Goal: Task Accomplishment & Management: Complete application form

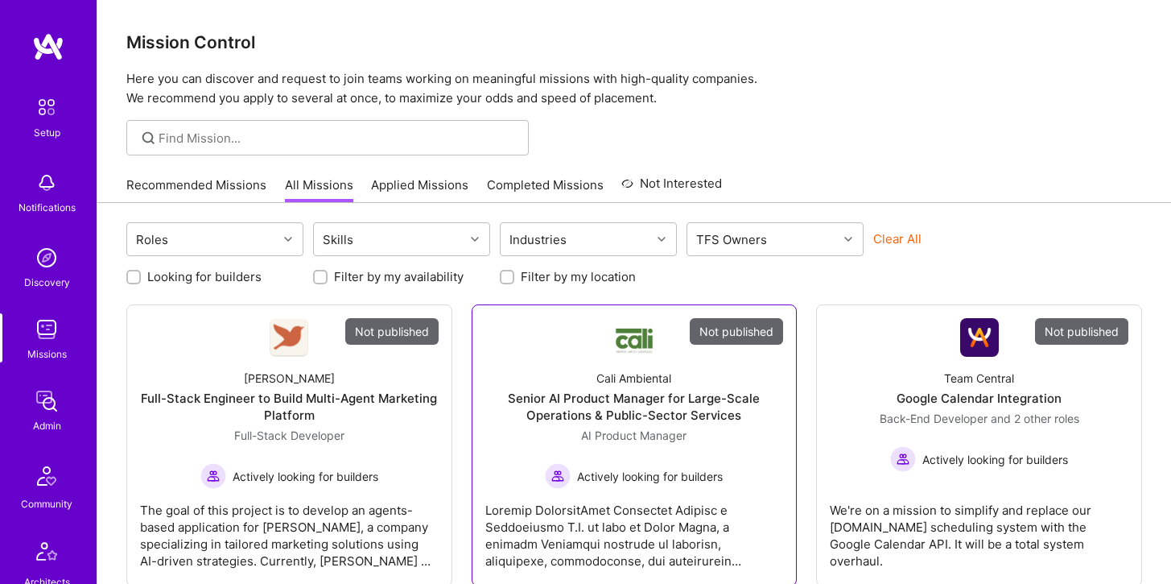
click at [567, 345] on link "Not published Cali Ambiental Senior AI Product Manager for Large-Scale Operatio…" at bounding box center [634, 445] width 299 height 254
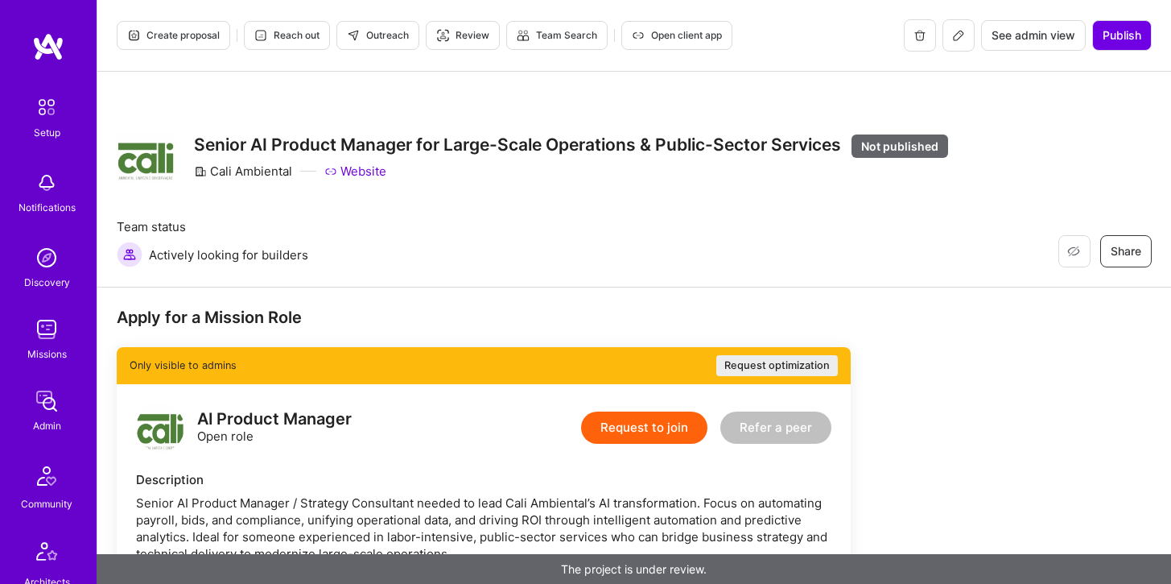
click at [956, 31] on icon at bounding box center [958, 35] width 13 height 13
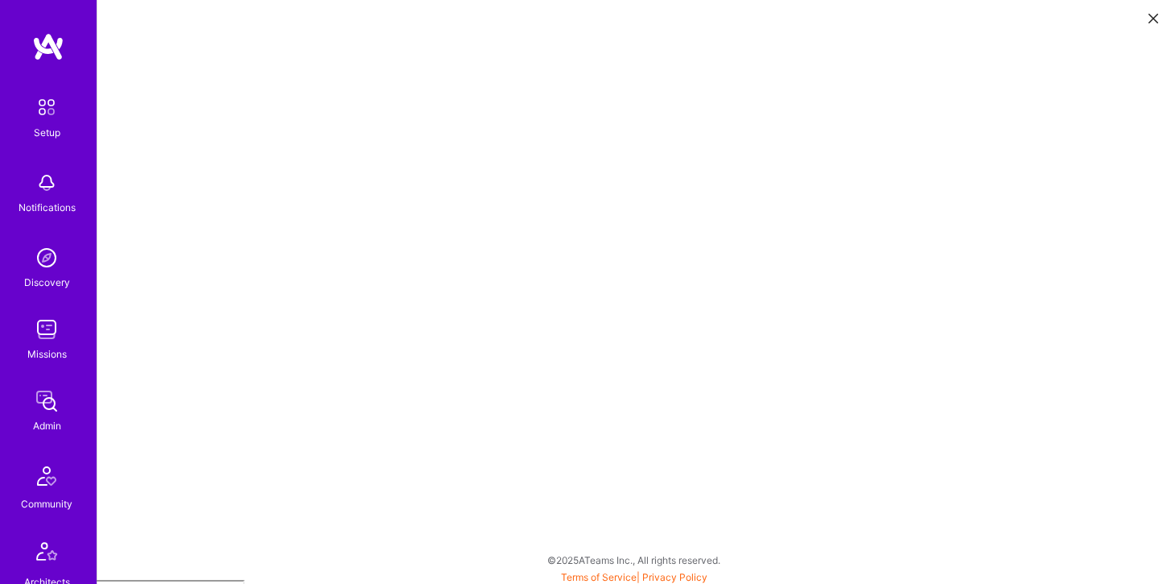
scroll to position [4, 0]
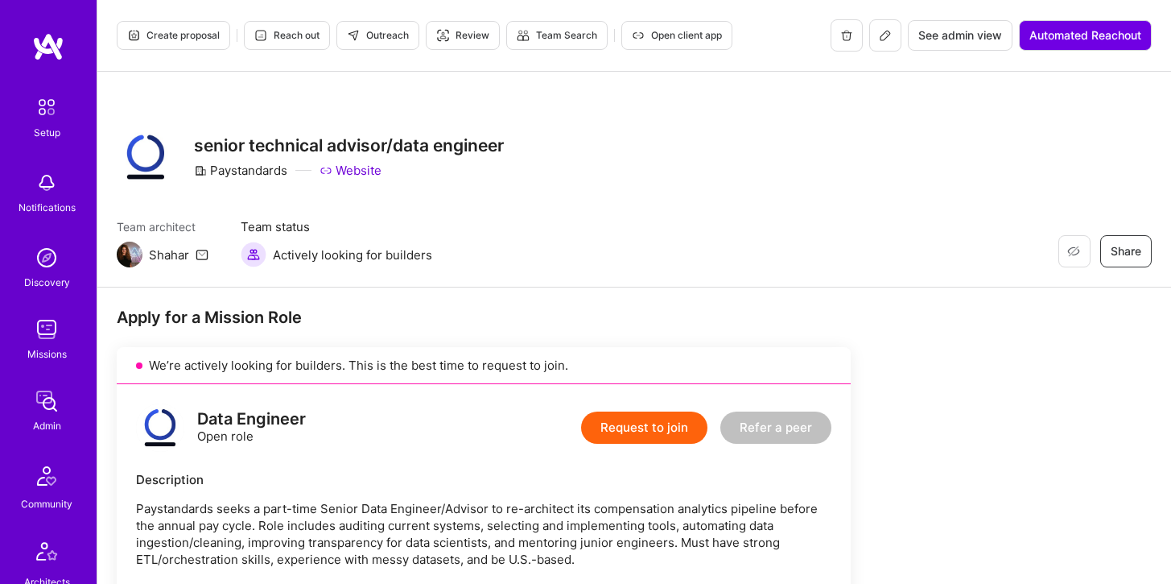
click at [42, 325] on img at bounding box center [47, 329] width 32 height 32
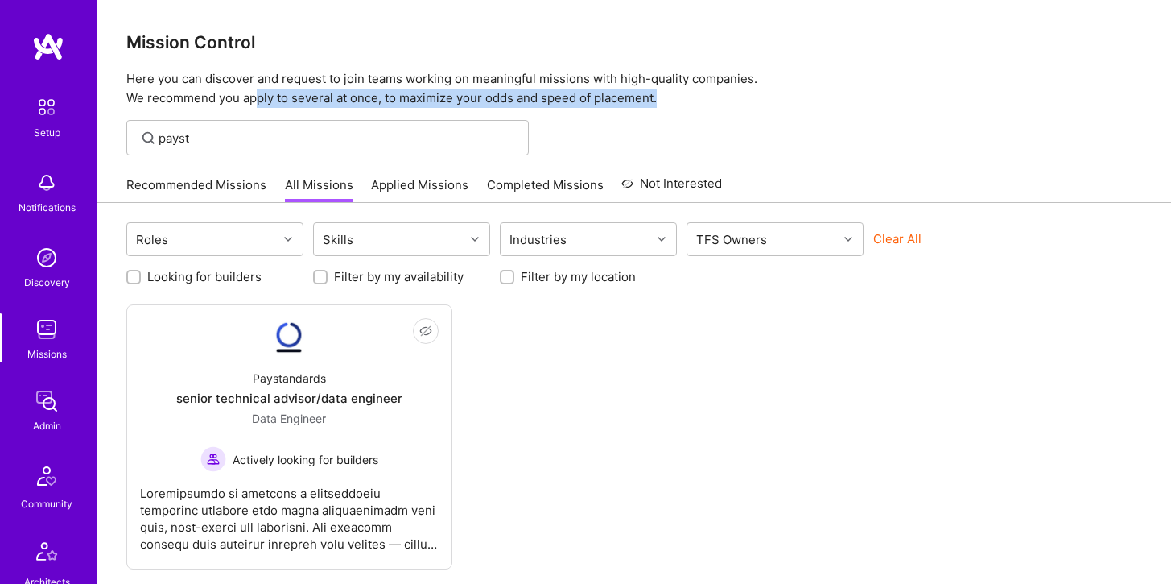
click at [256, 98] on div "Mission Control Here you can discover and request to join teams working on mean…" at bounding box center [634, 335] width 1074 height 670
click at [241, 149] on div "payst" at bounding box center [327, 137] width 402 height 35
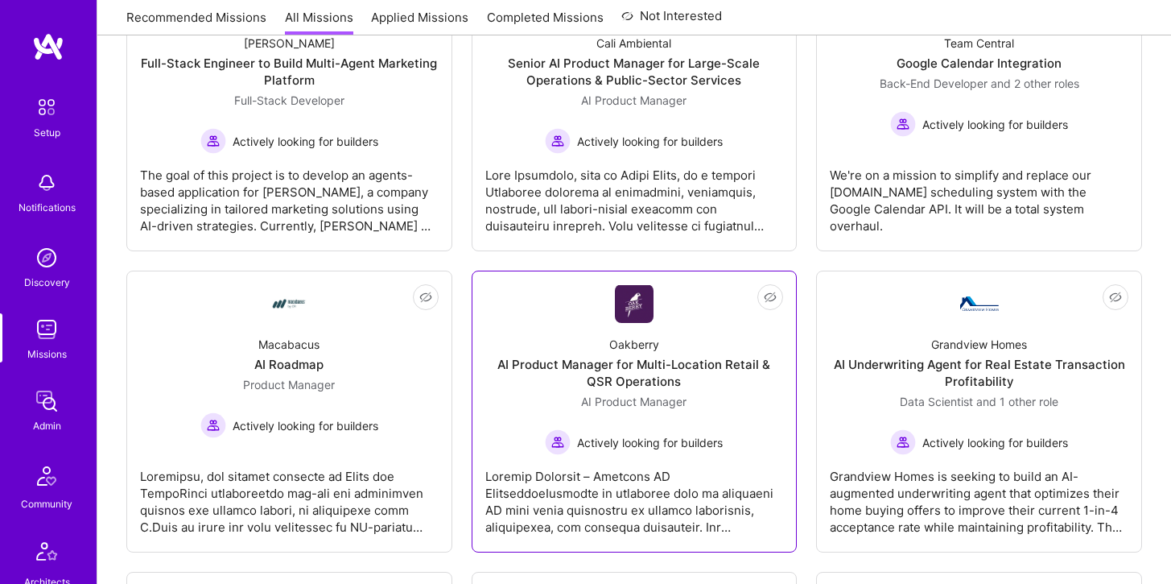
scroll to position [338, 0]
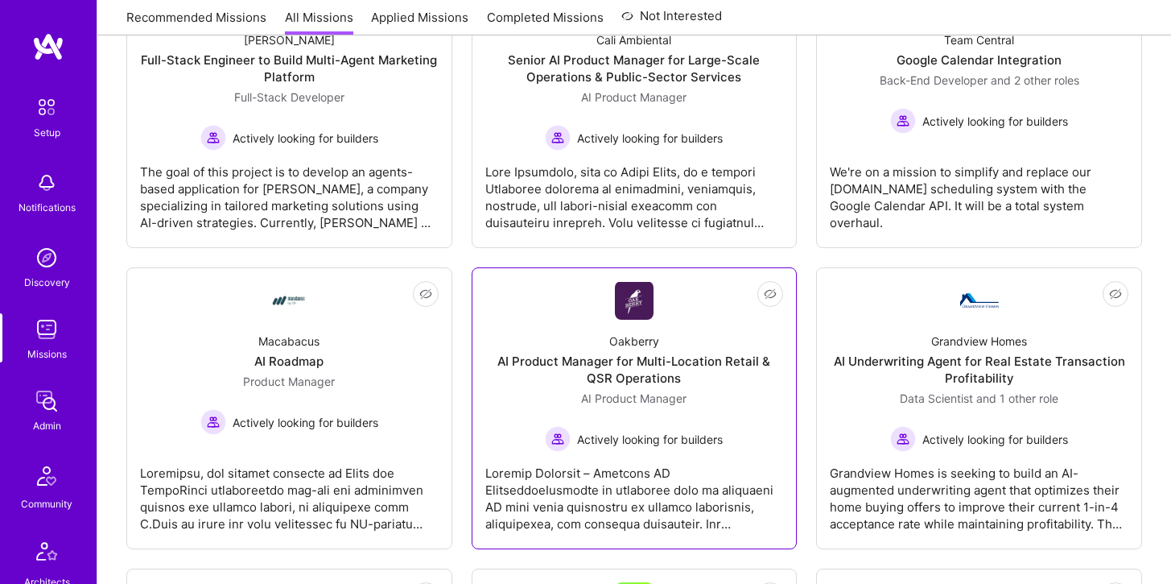
click at [641, 370] on div "AI Product Manager for Multi-Location Retail & QSR Operations" at bounding box center [634, 370] width 299 height 34
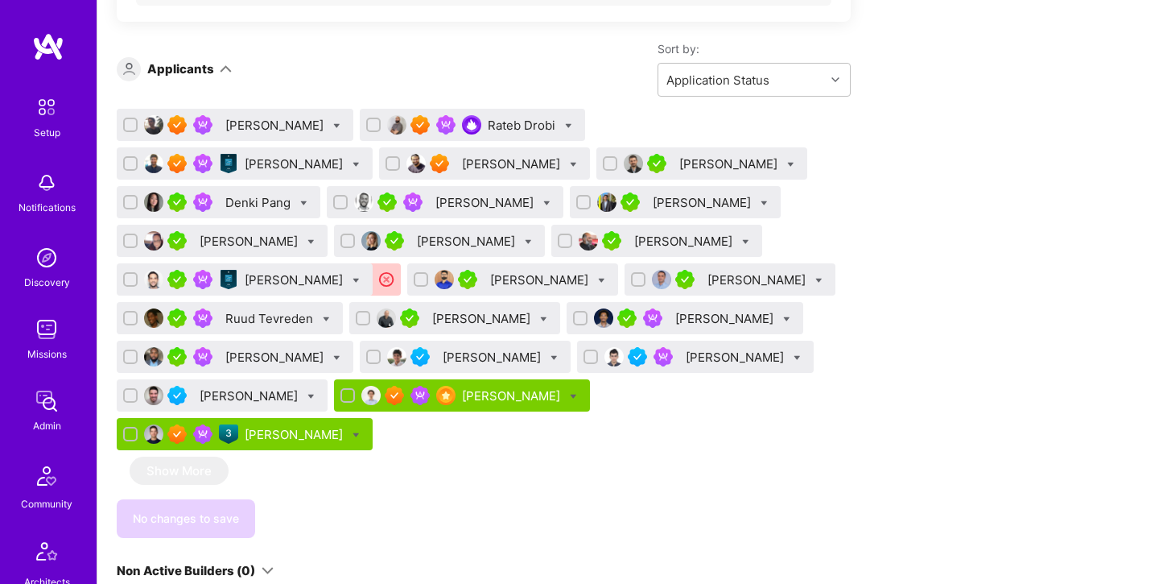
scroll to position [1018, 0]
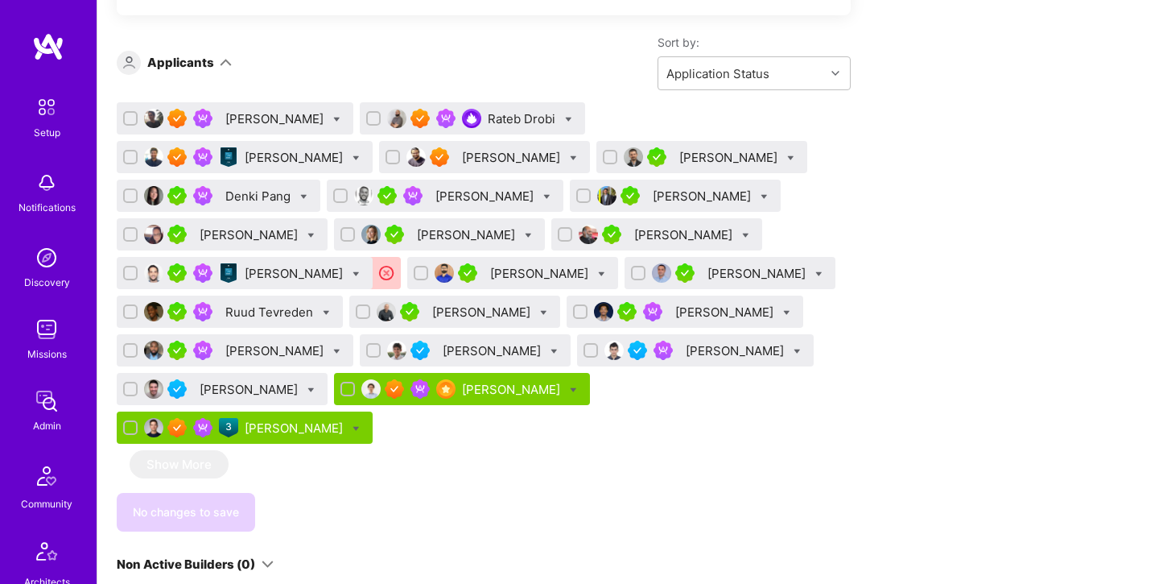
click at [686, 351] on div "Marhaf Chamie" at bounding box center [736, 350] width 101 height 17
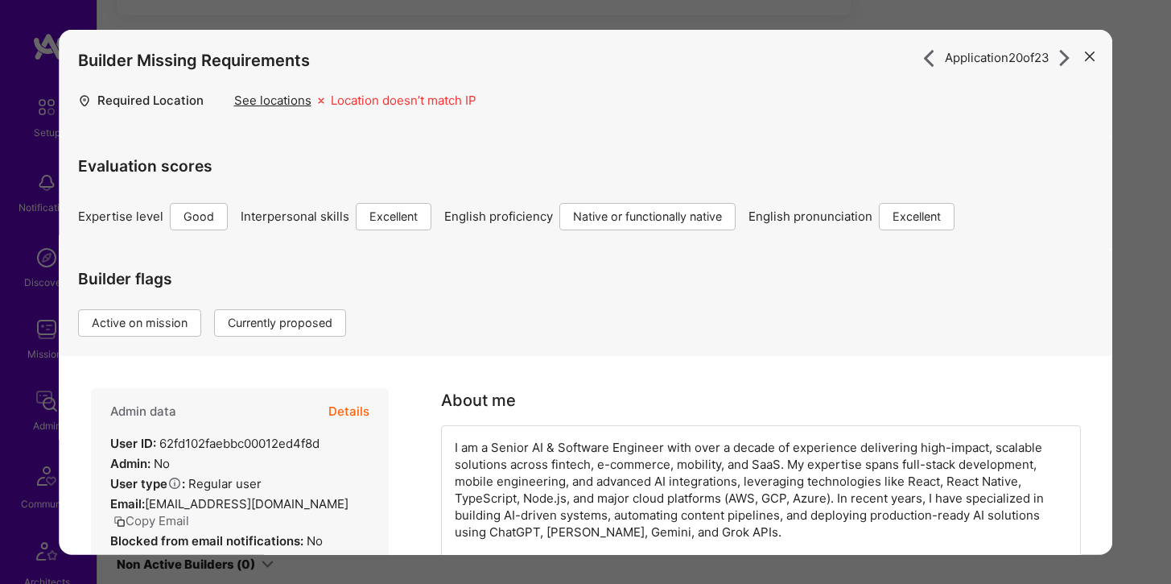
click at [1085, 55] on icon "modal" at bounding box center [1090, 57] width 10 height 10
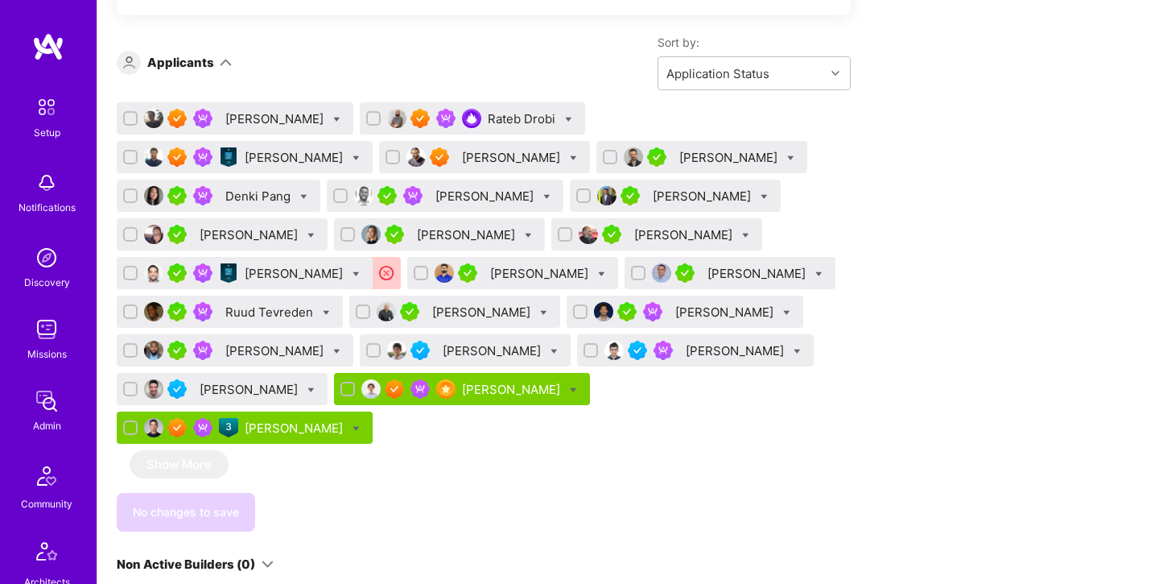
click at [346, 419] on div "Eric Lemay" at bounding box center [295, 427] width 101 height 17
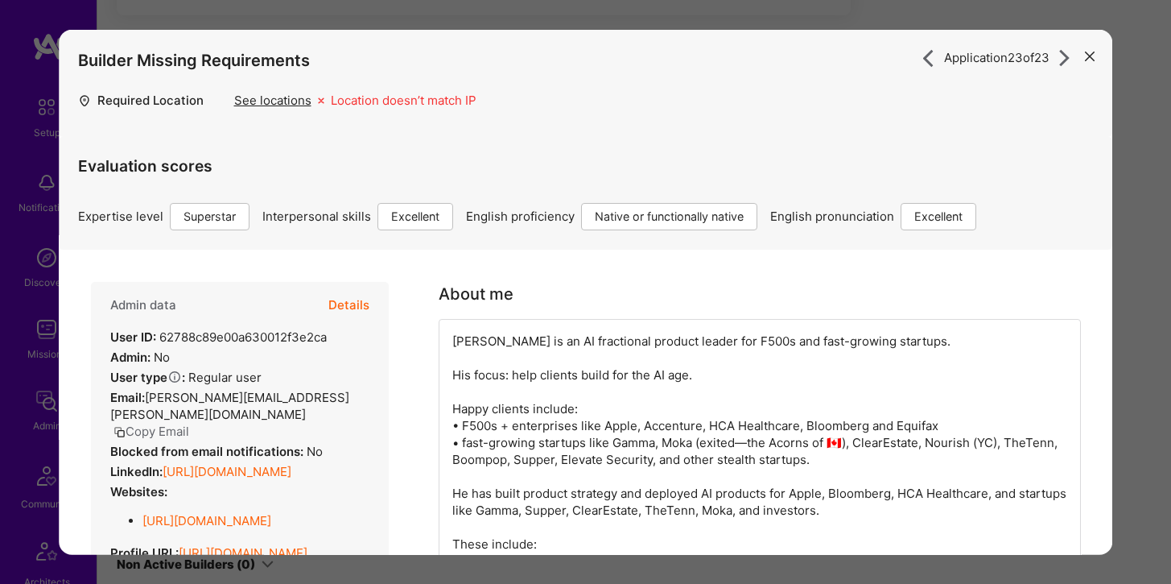
click at [1094, 53] on icon "modal" at bounding box center [1090, 57] width 10 height 10
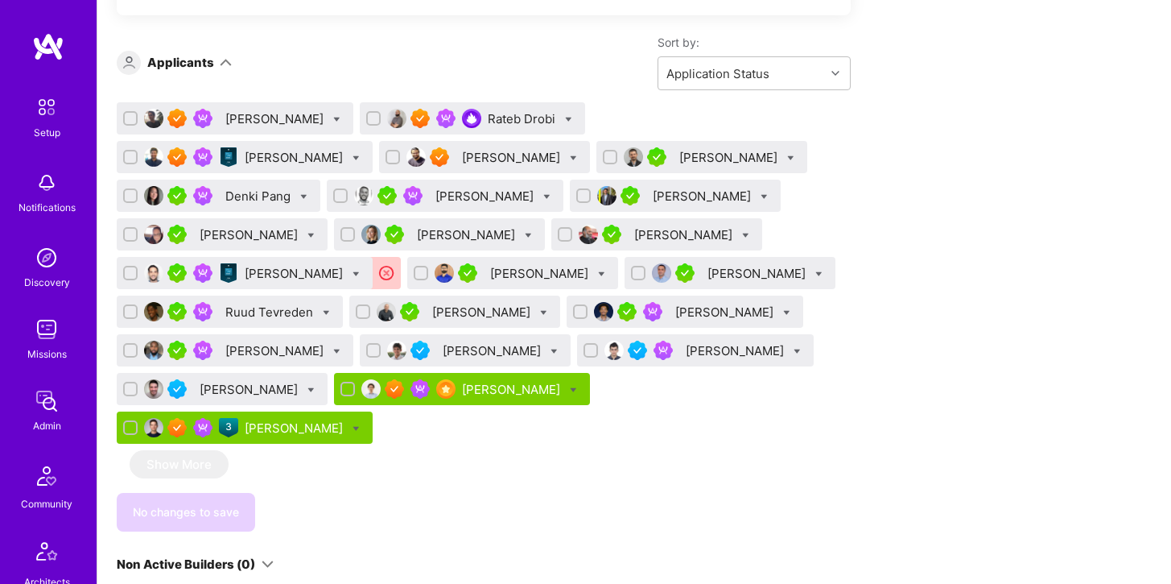
click at [346, 265] on div "Rob Shapiro" at bounding box center [295, 273] width 101 height 17
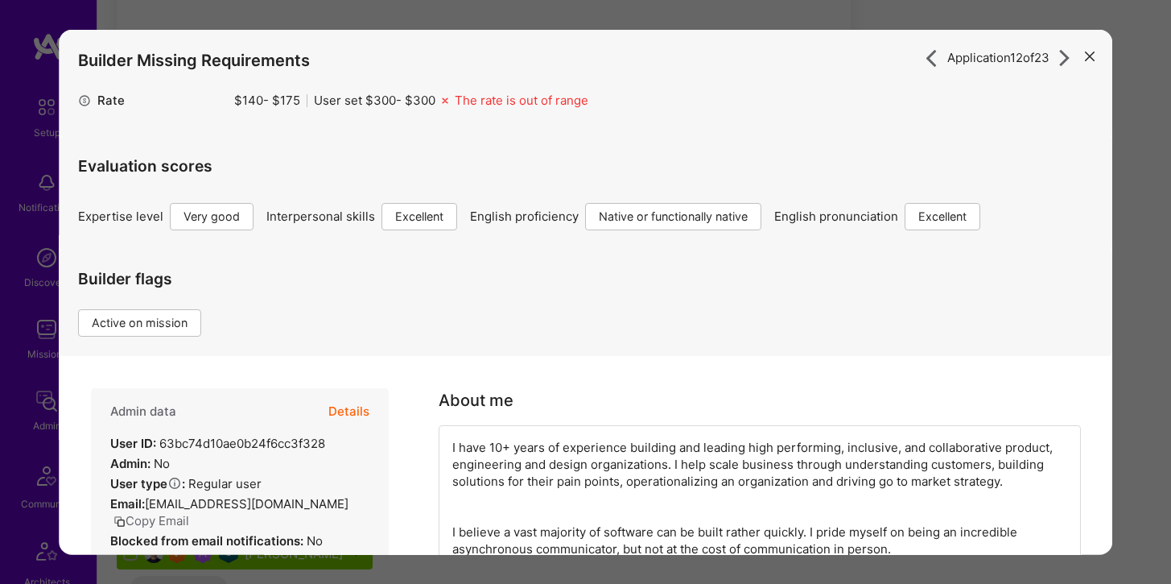
scroll to position [831, 0]
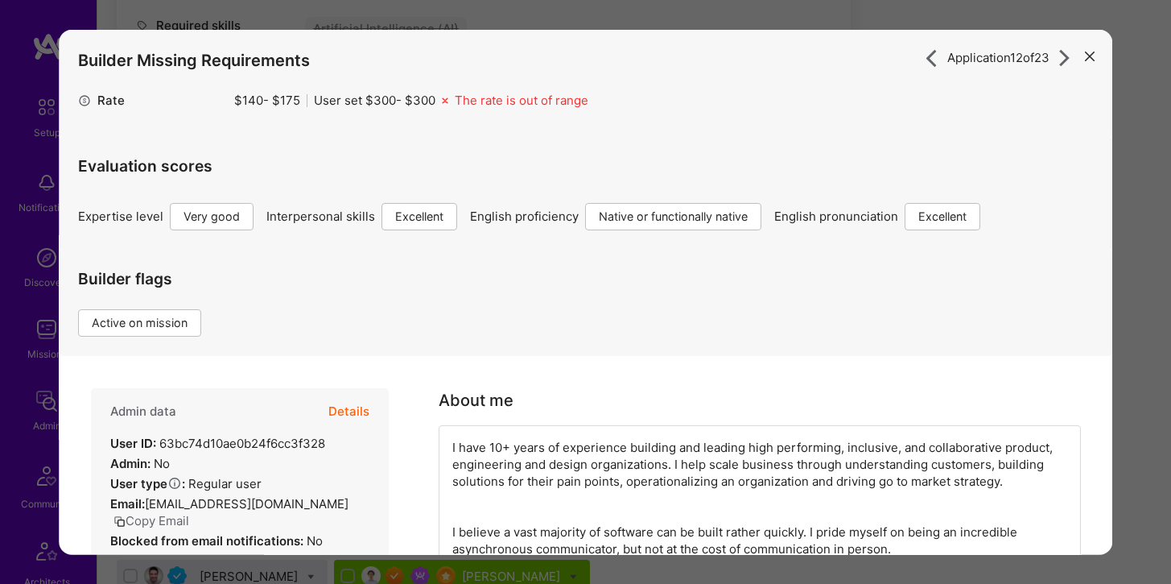
click at [1096, 56] on button "modal" at bounding box center [1089, 55] width 19 height 27
click at [350, 408] on button "Details" at bounding box center [348, 411] width 41 height 47
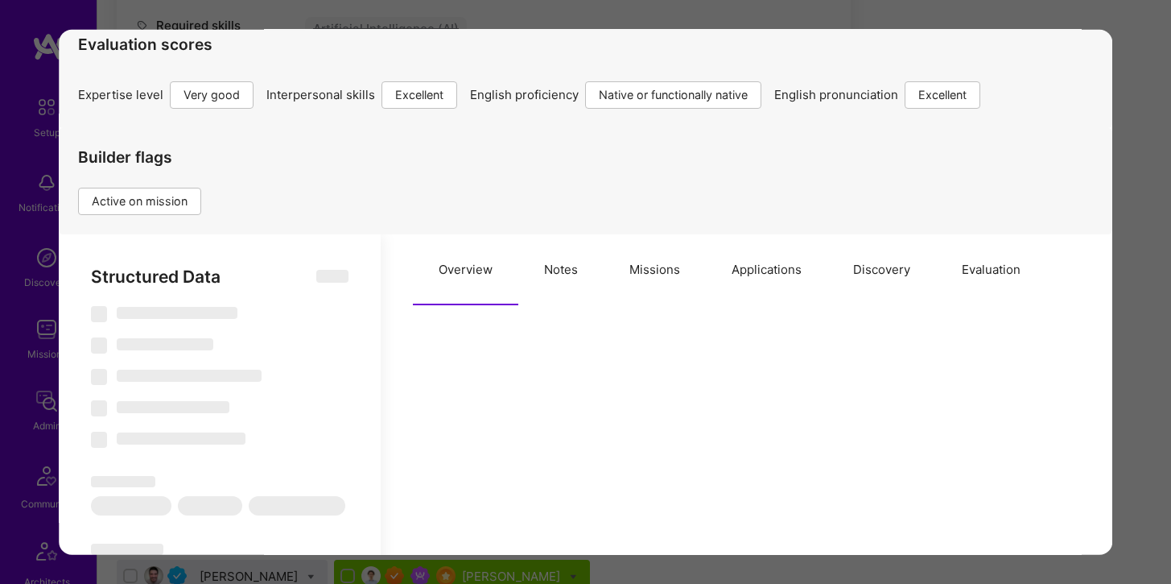
scroll to position [208, 0]
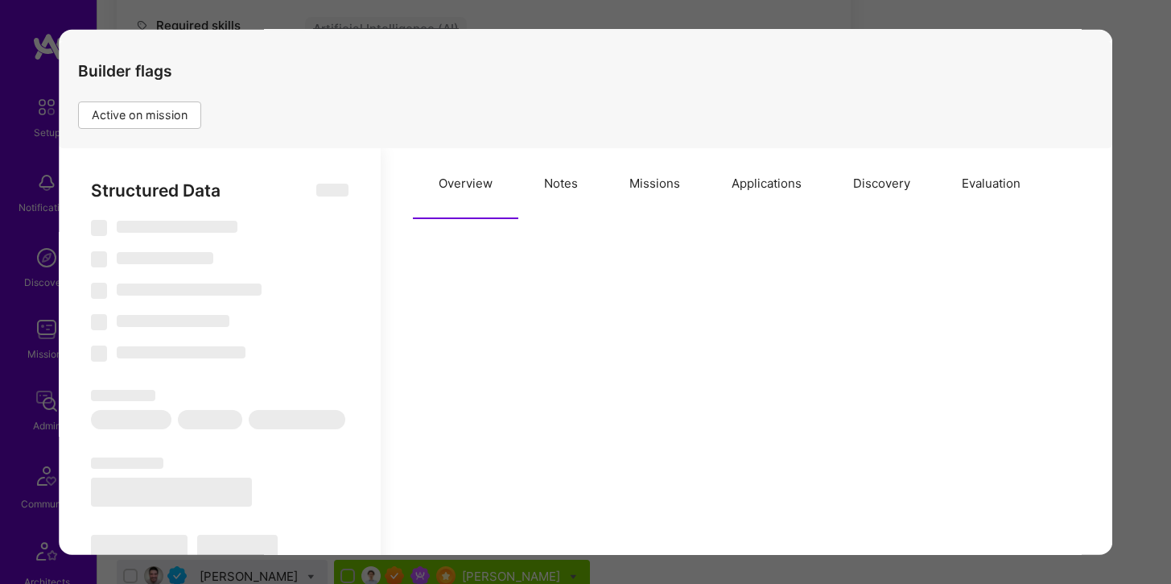
click at [658, 184] on button "Missions" at bounding box center [655, 183] width 102 height 71
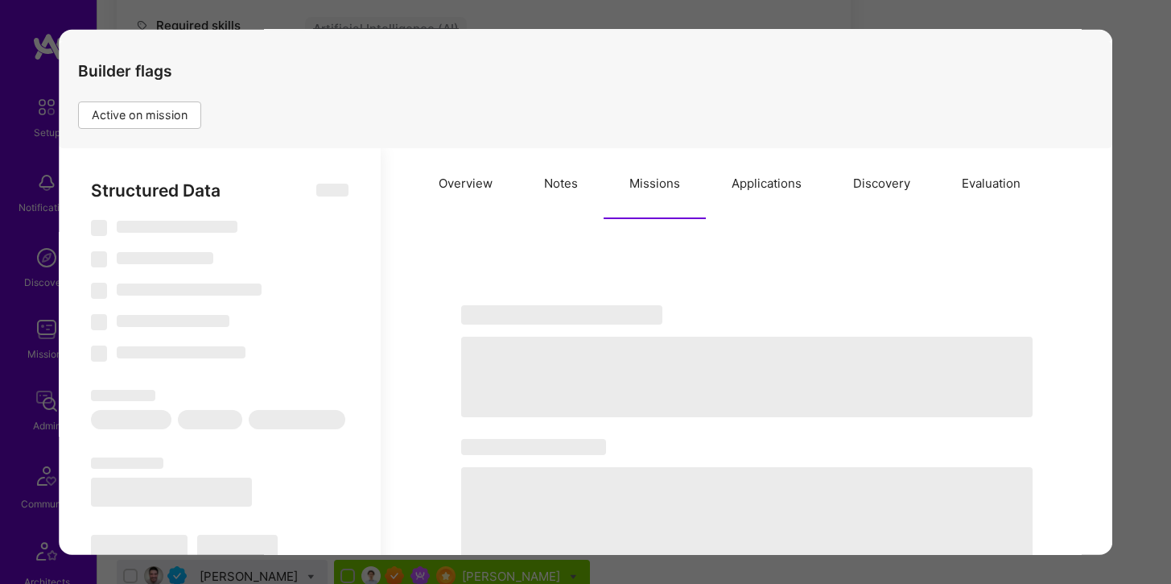
type textarea "x"
select select "Right Now"
select select "5"
select select "7"
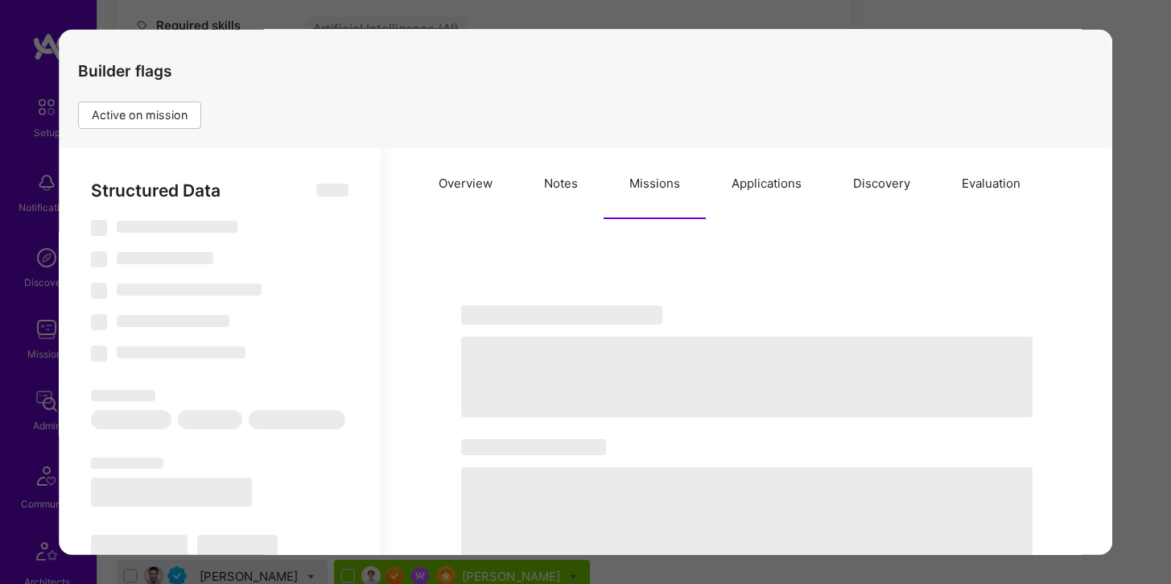
select select "7"
select select "US"
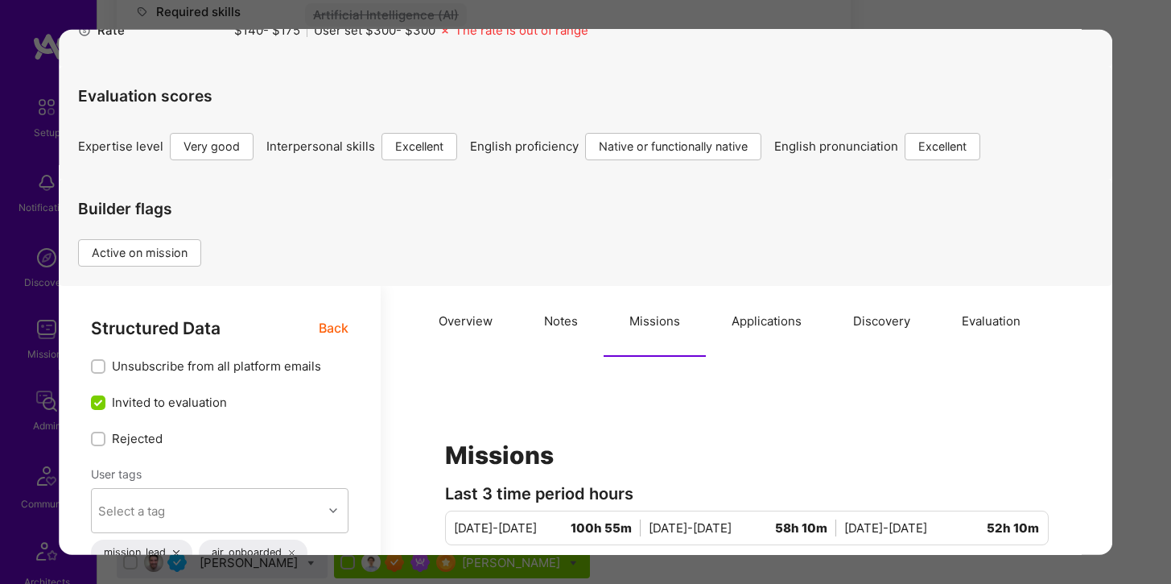
scroll to position [71, 0]
click at [459, 325] on button "Overview" at bounding box center [465, 320] width 105 height 71
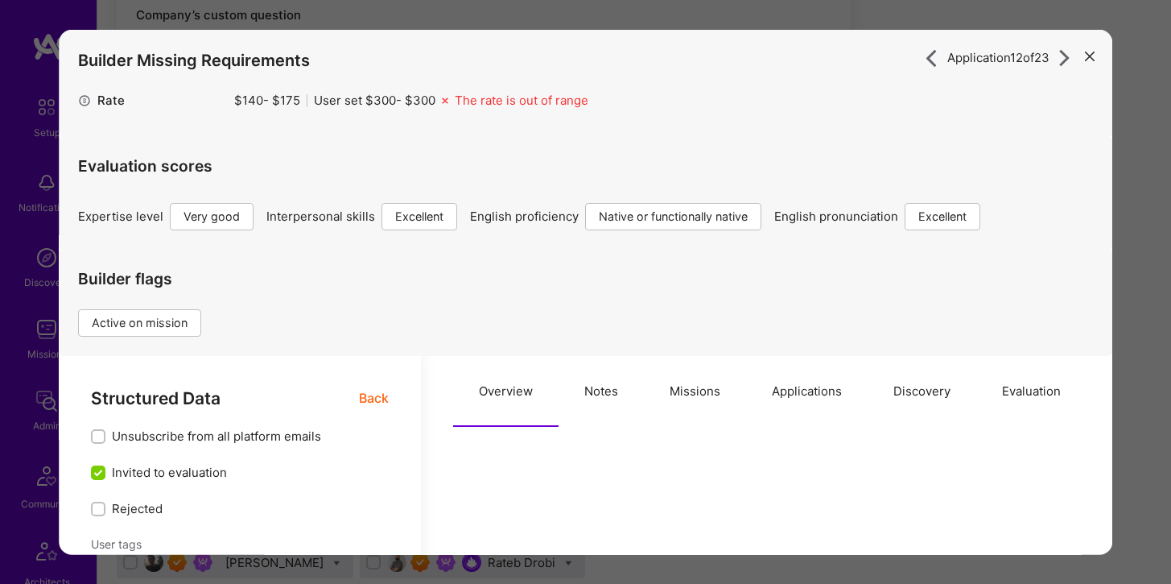
scroll to position [396, 0]
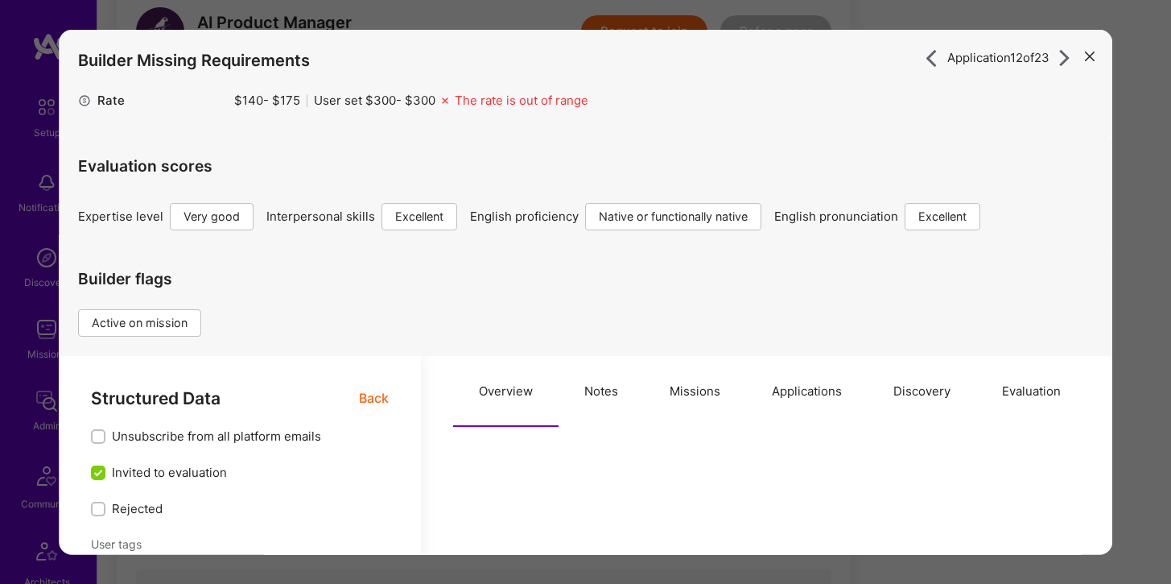
click at [1087, 54] on icon "modal" at bounding box center [1090, 57] width 10 height 10
